Goal: Information Seeking & Learning: Find specific fact

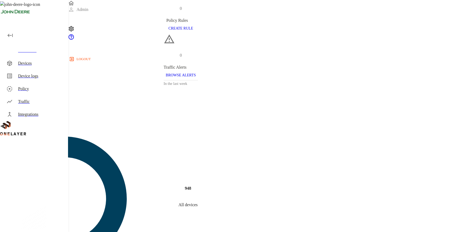
scroll to position [143, 0]
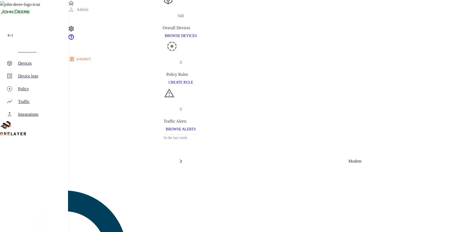
scroll to position [26, 0]
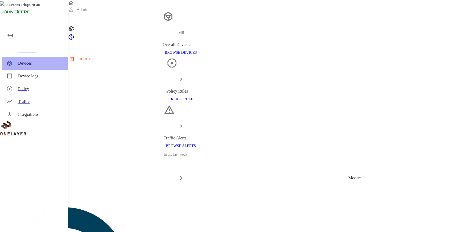
click at [52, 63] on div "Devices" at bounding box center [41, 63] width 46 height 6
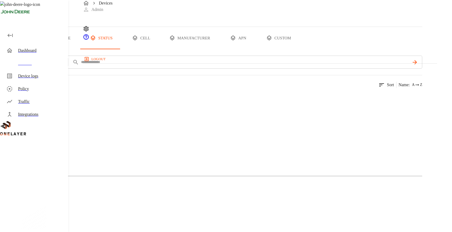
click at [81, 49] on button "type" at bounding box center [61, 38] width 40 height 22
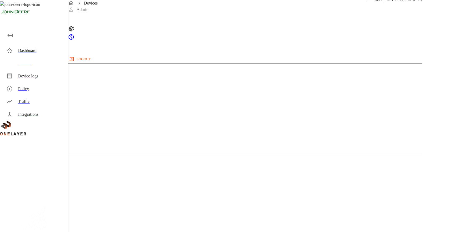
scroll to position [85, 0]
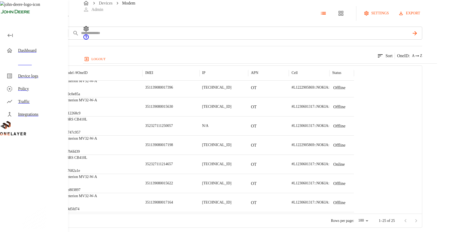
scroll to position [320, 0]
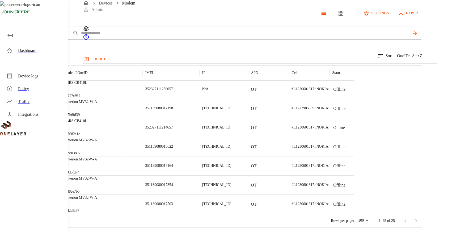
click at [59, 131] on p "Sequans Communications" at bounding box center [42, 127] width 34 height 6
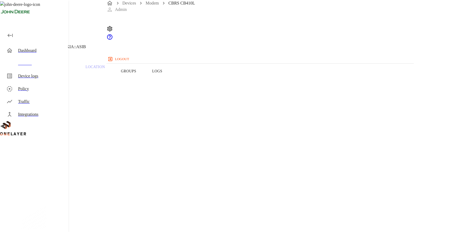
drag, startPoint x: 290, startPoint y: 128, endPoint x: 256, endPoint y: 129, distance: 33.2
copy section "rx_CellNativeG400"
click at [24, 51] on div "Dashboard" at bounding box center [41, 50] width 46 height 6
